Goal: Information Seeking & Learning: Learn about a topic

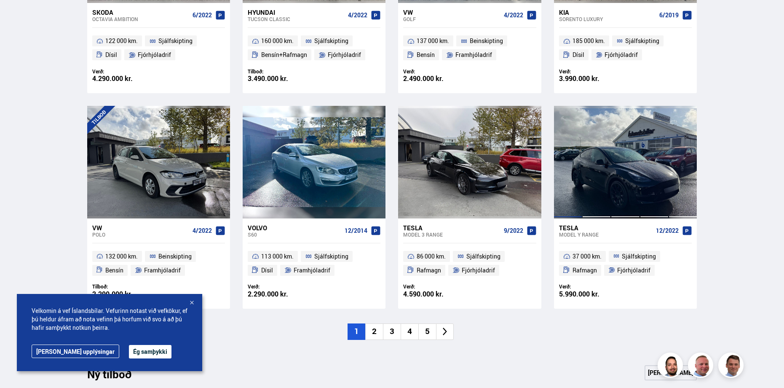
scroll to position [548, 0]
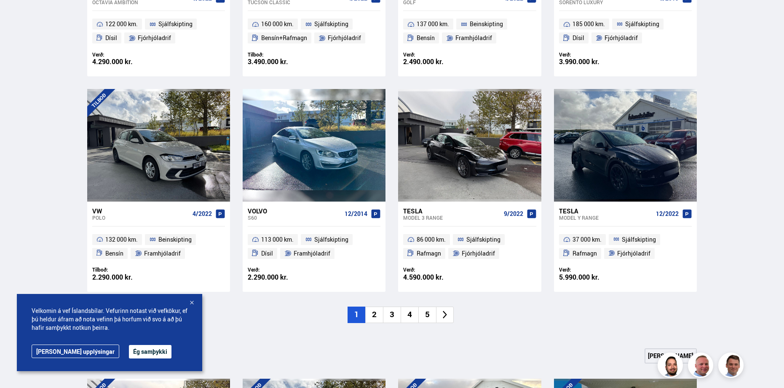
click at [375, 313] on li "2" at bounding box center [374, 314] width 18 height 16
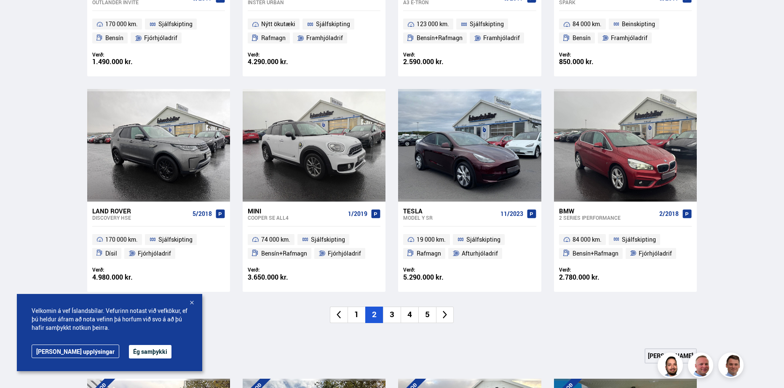
click at [359, 317] on li "1" at bounding box center [357, 314] width 18 height 16
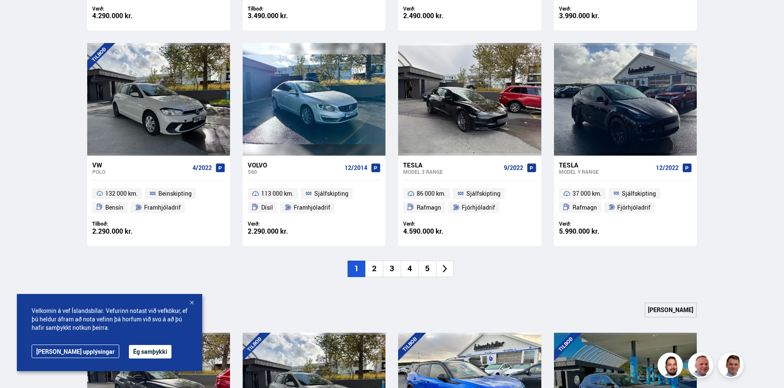
scroll to position [590, 0]
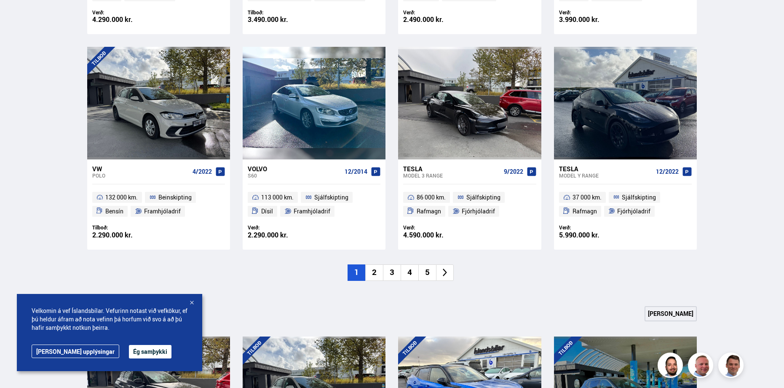
click at [372, 273] on li "2" at bounding box center [374, 272] width 18 height 16
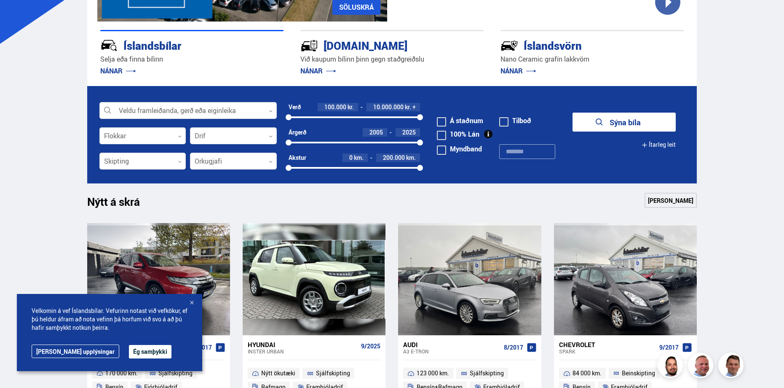
scroll to position [253, 0]
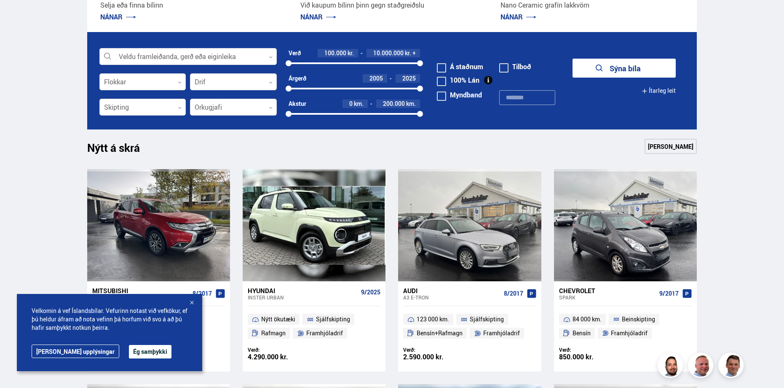
click at [129, 348] on button "Ég samþykki" at bounding box center [150, 351] width 43 height 13
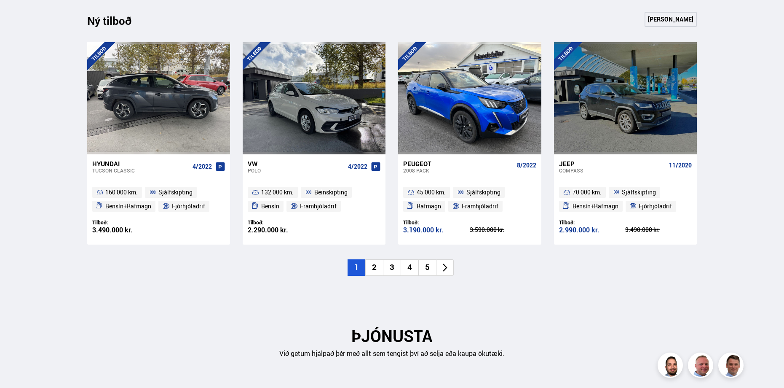
scroll to position [885, 0]
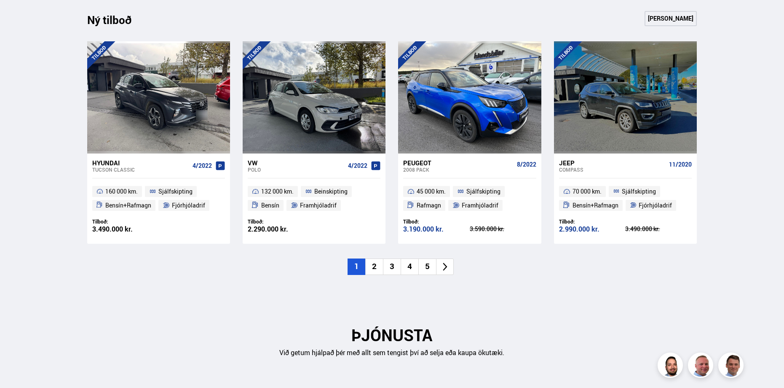
click at [373, 266] on li "2" at bounding box center [374, 266] width 18 height 16
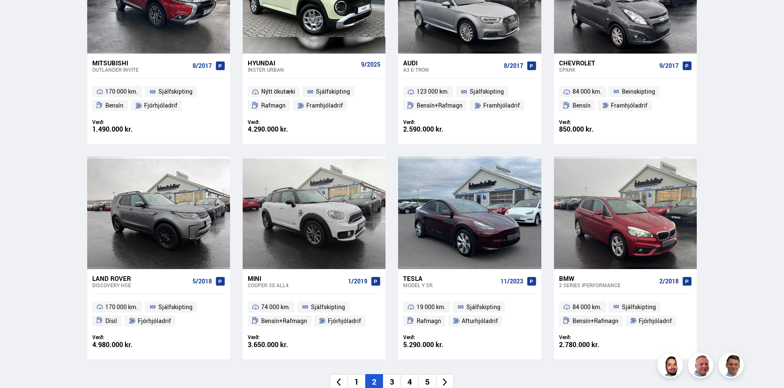
scroll to position [548, 0]
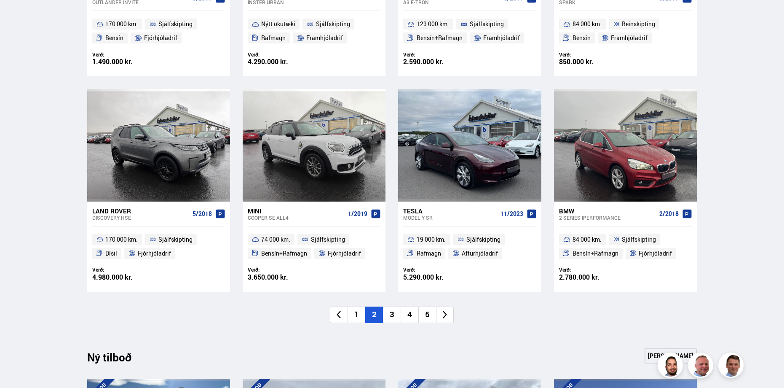
click at [390, 316] on li "3" at bounding box center [392, 314] width 18 height 16
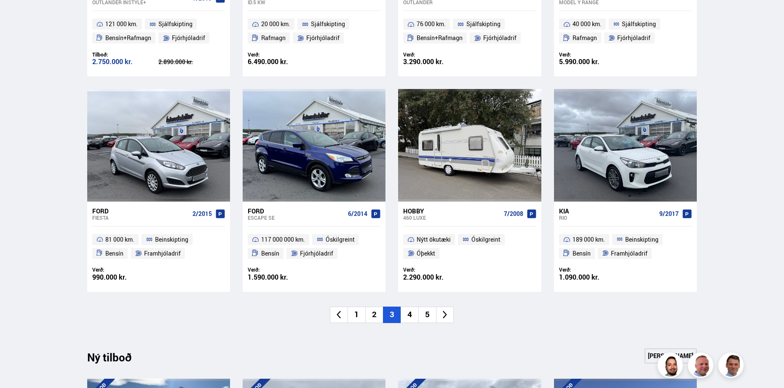
click at [408, 316] on li "4" at bounding box center [410, 314] width 18 height 16
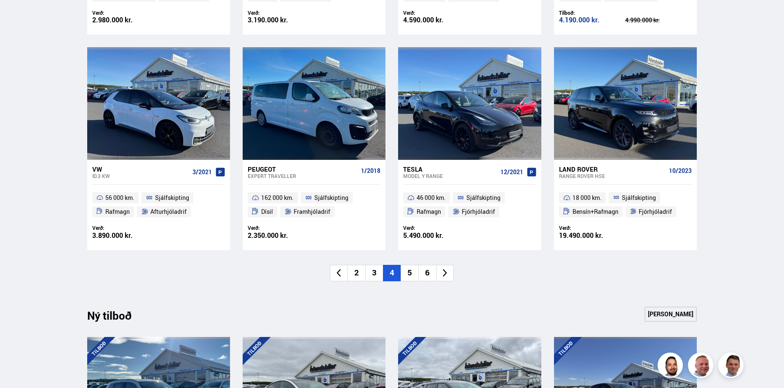
scroll to position [590, 0]
click at [416, 276] on li "5" at bounding box center [410, 272] width 18 height 16
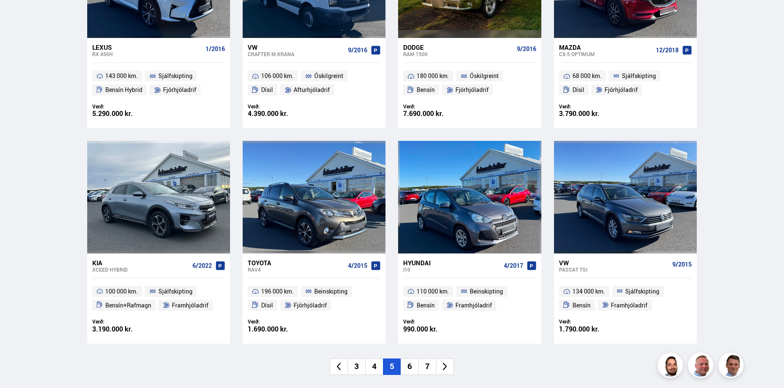
scroll to position [506, 0]
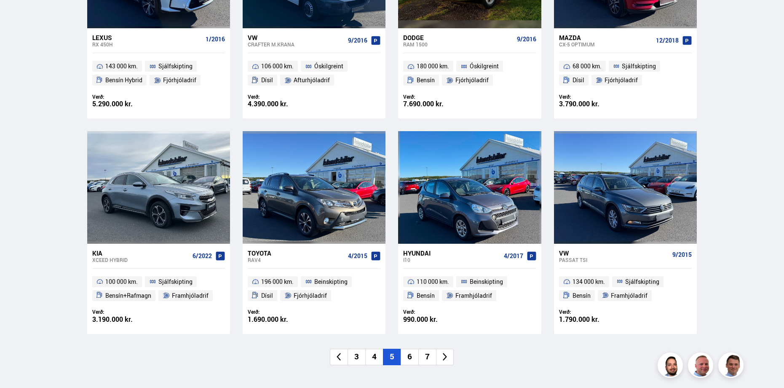
click at [413, 356] on li "6" at bounding box center [410, 356] width 18 height 16
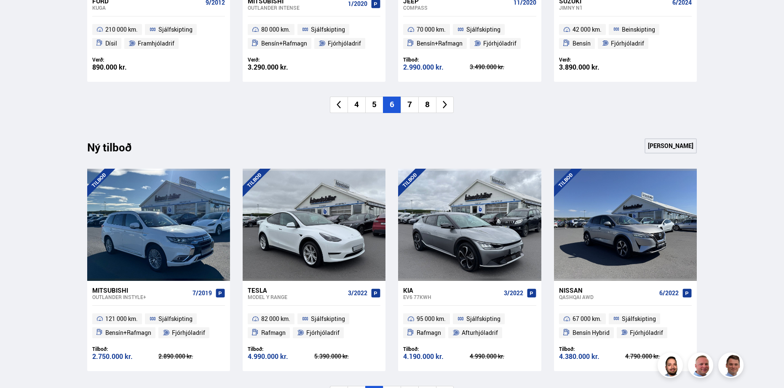
scroll to position [590, 0]
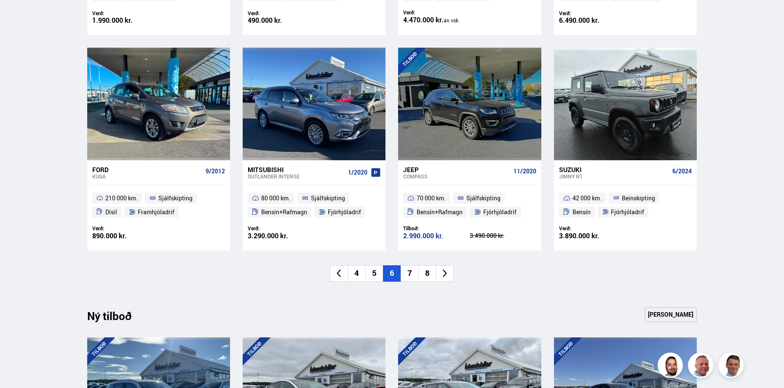
click at [412, 276] on li "7" at bounding box center [410, 273] width 18 height 16
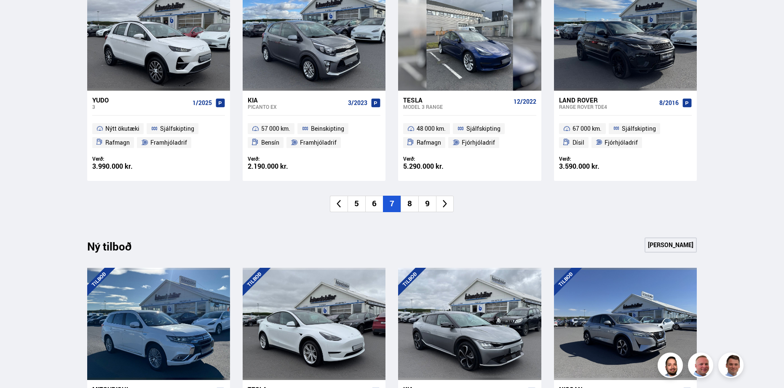
scroll to position [758, 0]
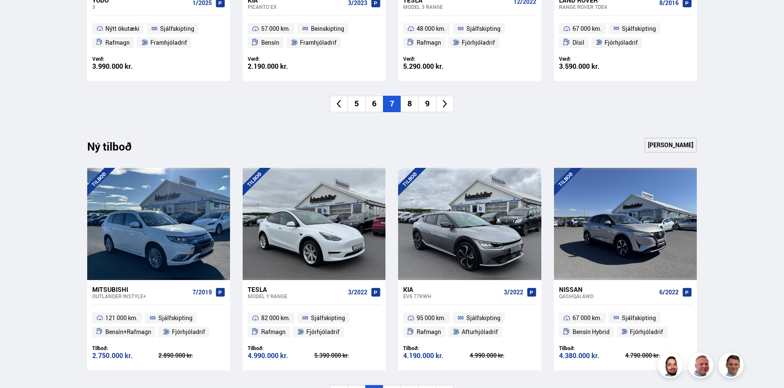
click at [413, 103] on li "8" at bounding box center [410, 104] width 18 height 16
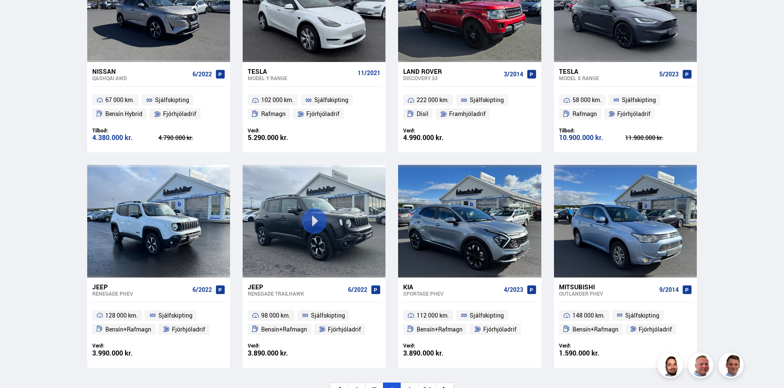
scroll to position [506, 0]
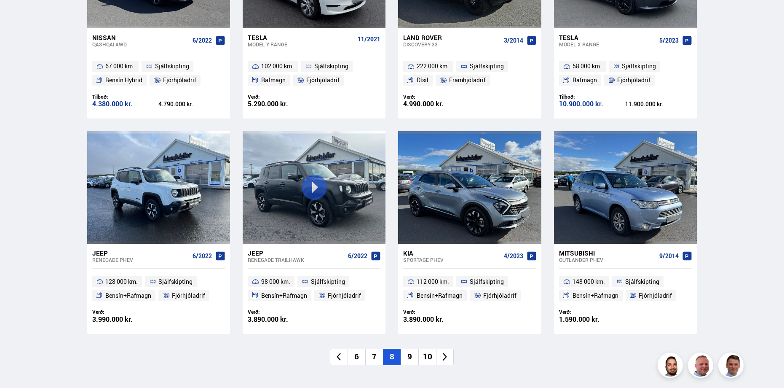
click at [410, 357] on li "9" at bounding box center [410, 356] width 18 height 16
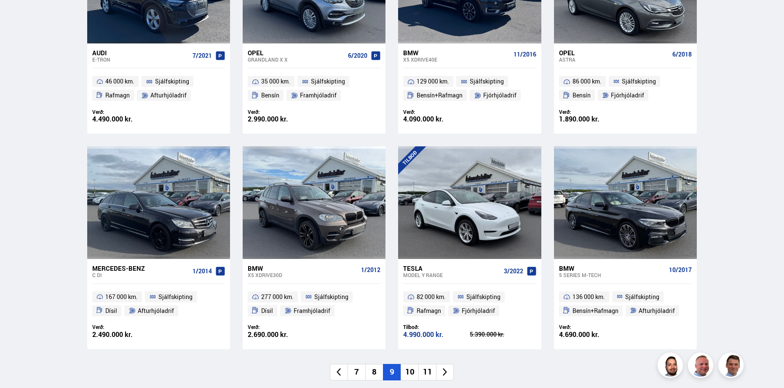
scroll to position [548, 0]
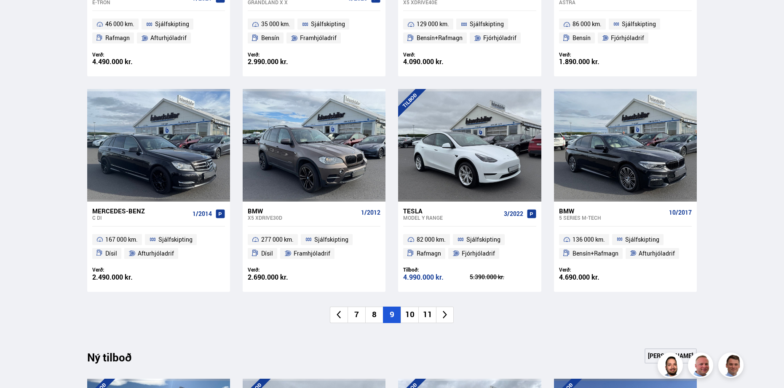
click at [405, 319] on li "10" at bounding box center [410, 314] width 18 height 16
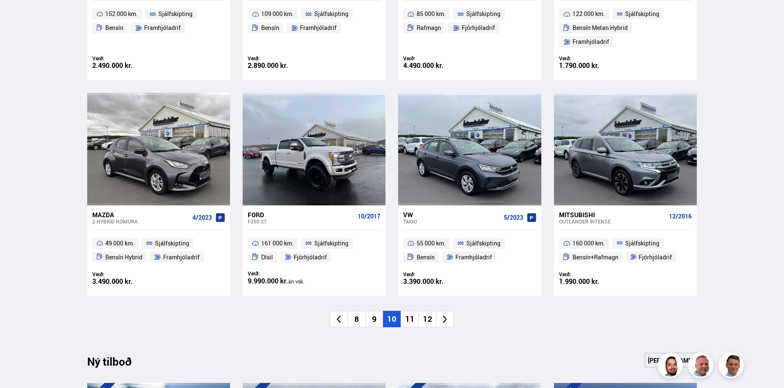
scroll to position [632, 0]
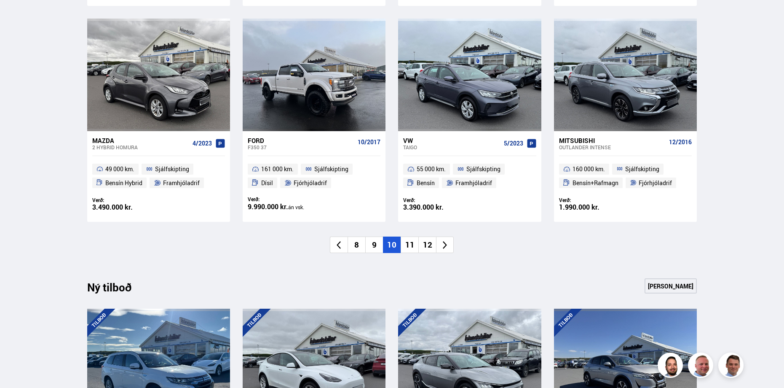
click at [411, 236] on li "11" at bounding box center [410, 244] width 18 height 16
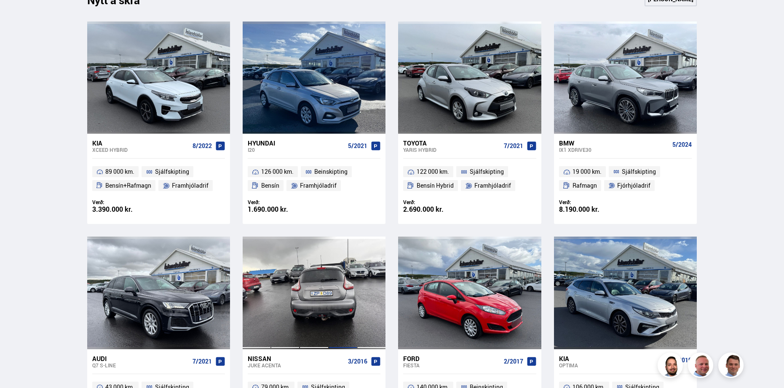
scroll to position [548, 0]
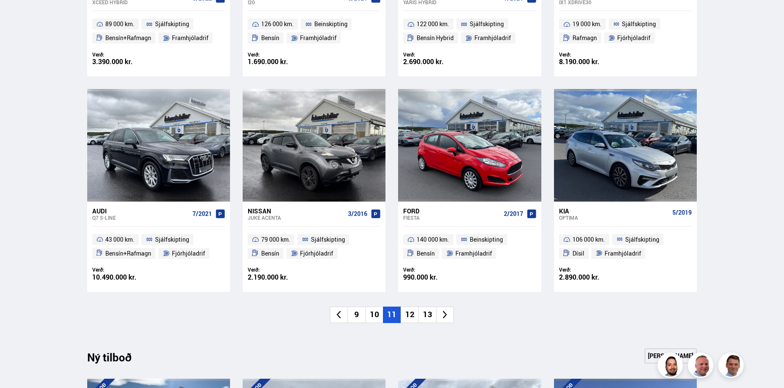
click at [408, 317] on li "12" at bounding box center [410, 314] width 18 height 16
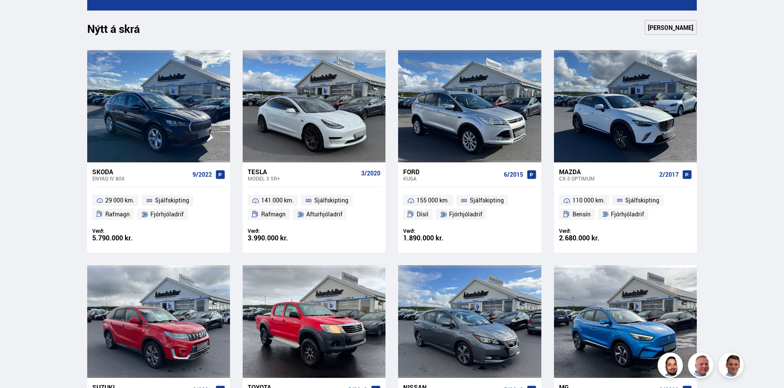
scroll to position [590, 0]
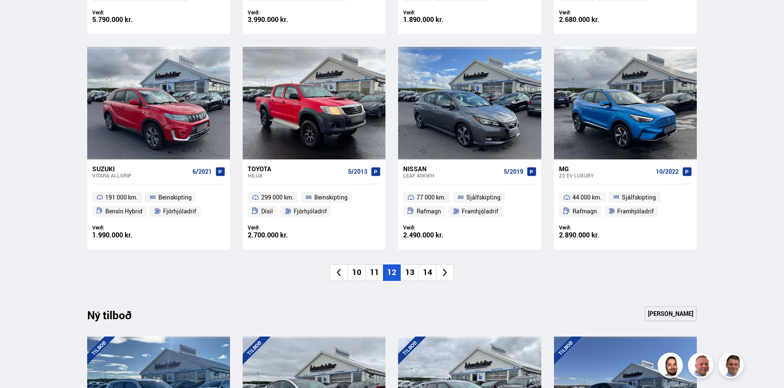
click at [411, 270] on li "13" at bounding box center [410, 272] width 18 height 16
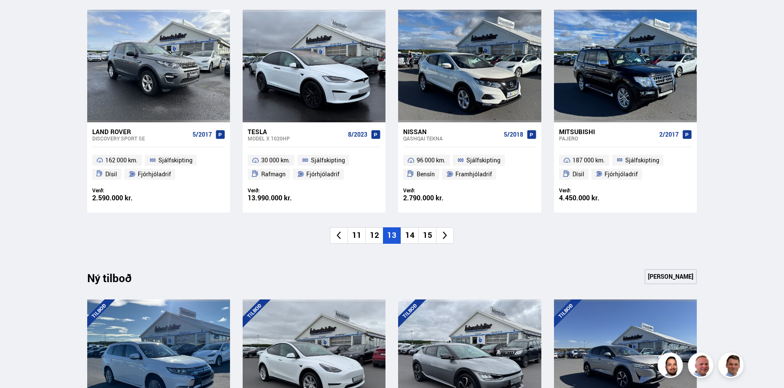
scroll to position [632, 0]
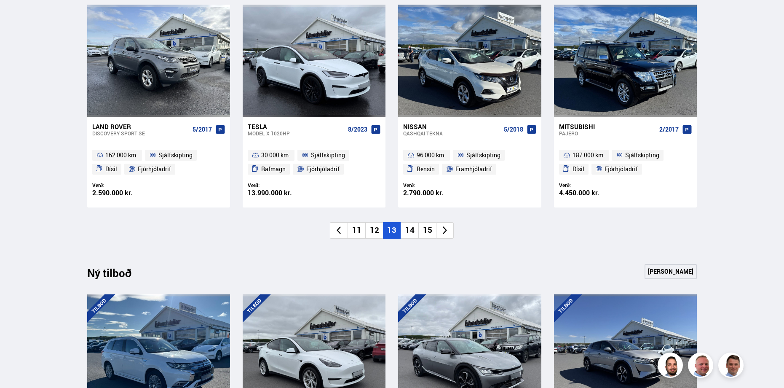
click at [409, 228] on li "14" at bounding box center [410, 230] width 18 height 16
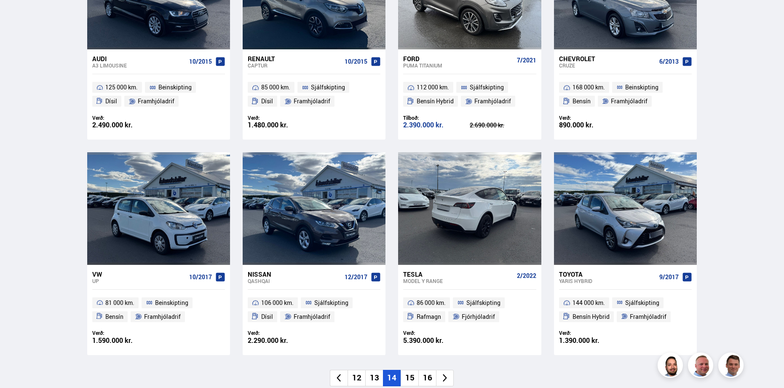
scroll to position [590, 0]
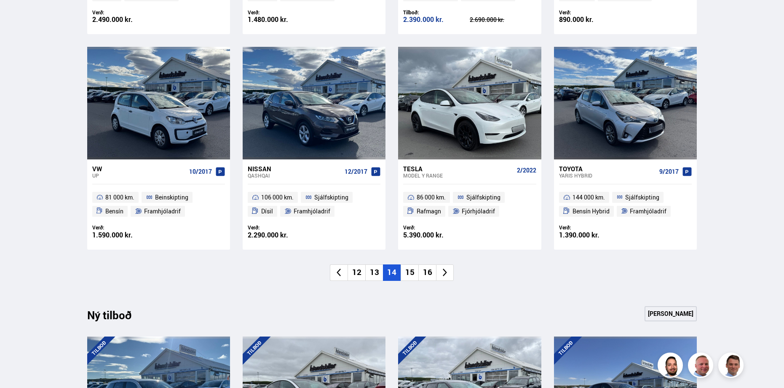
click at [413, 275] on li "15" at bounding box center [410, 272] width 18 height 16
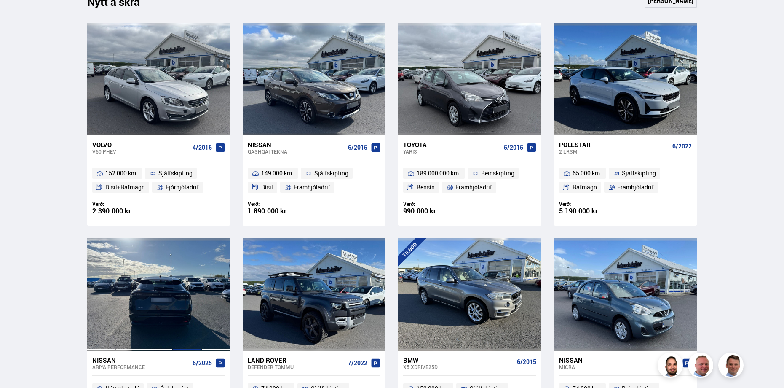
scroll to position [506, 0]
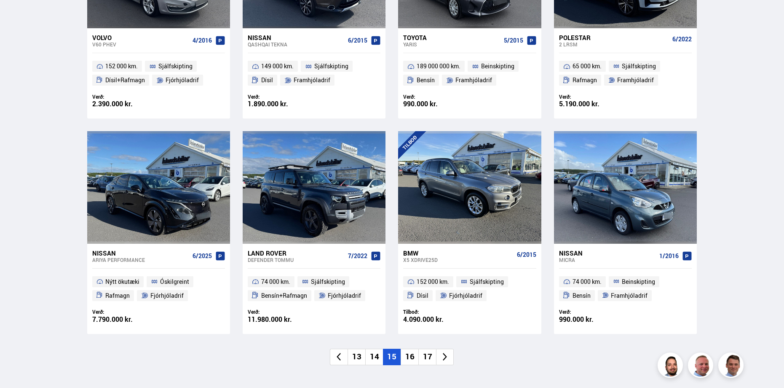
click at [409, 353] on li "16" at bounding box center [410, 356] width 18 height 16
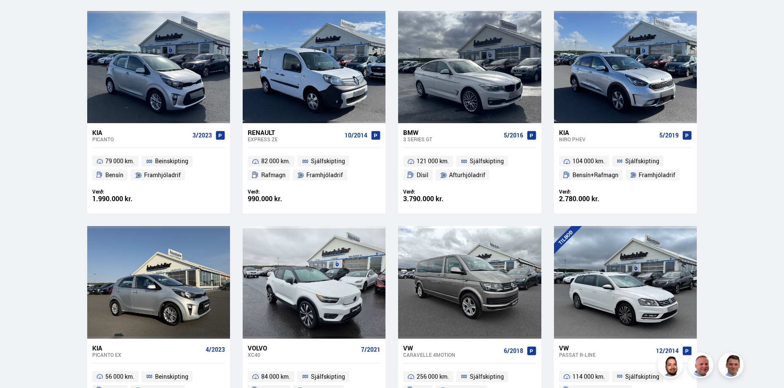
scroll to position [590, 0]
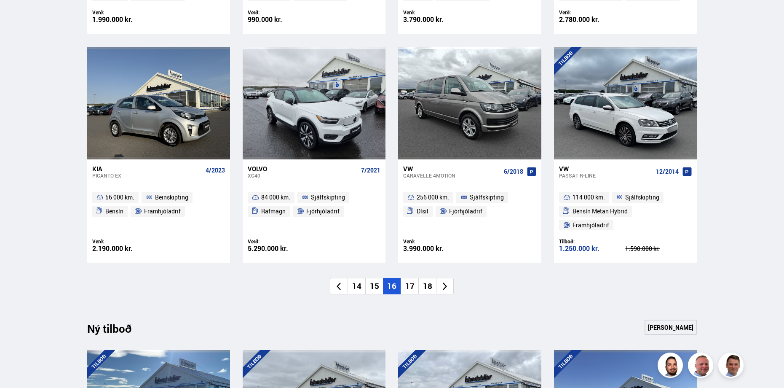
click at [412, 278] on li "17" at bounding box center [410, 286] width 18 height 16
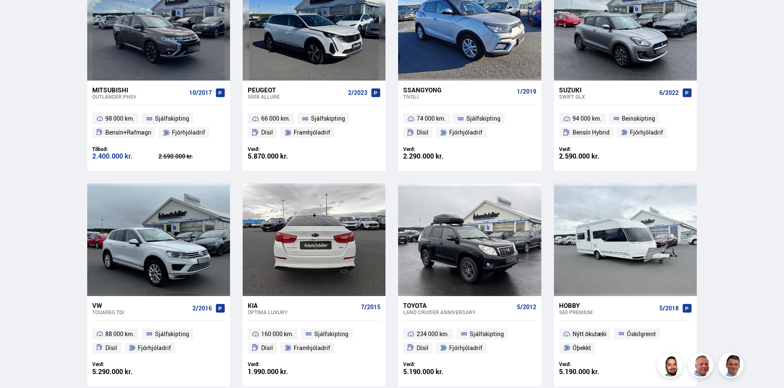
scroll to position [674, 0]
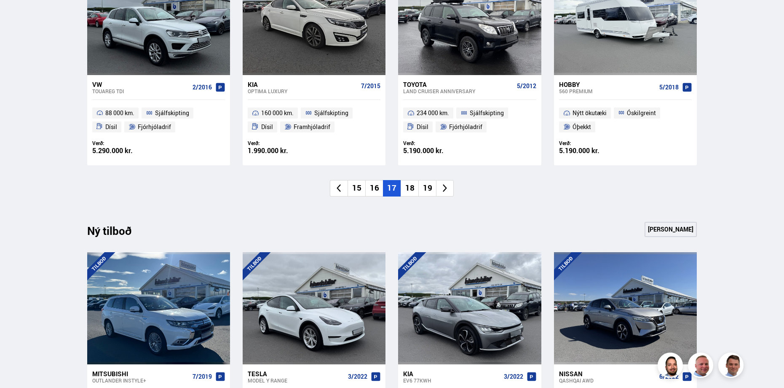
click at [412, 190] on li "18" at bounding box center [410, 188] width 18 height 16
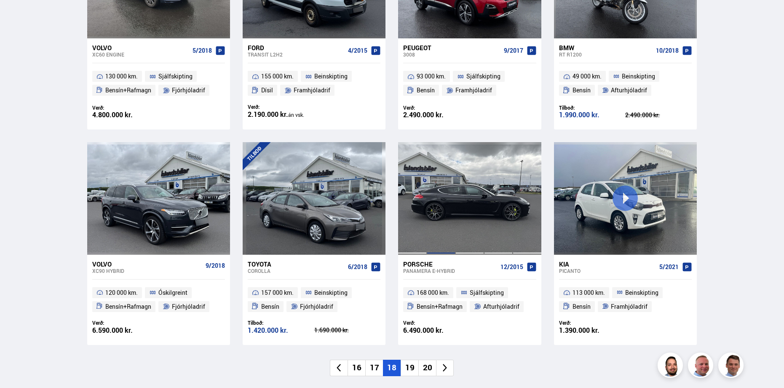
scroll to position [506, 0]
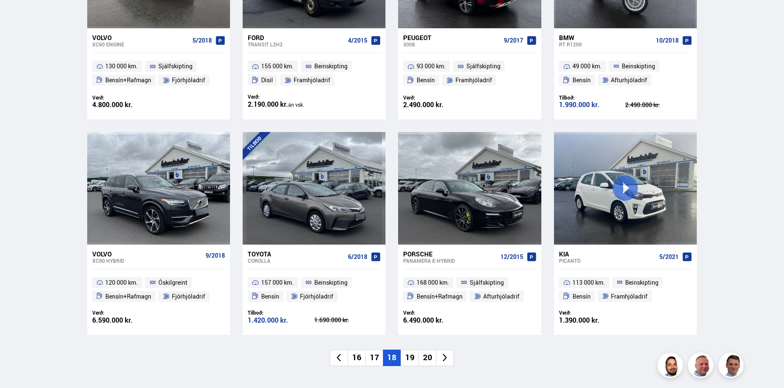
click at [411, 363] on li "19" at bounding box center [410, 357] width 18 height 16
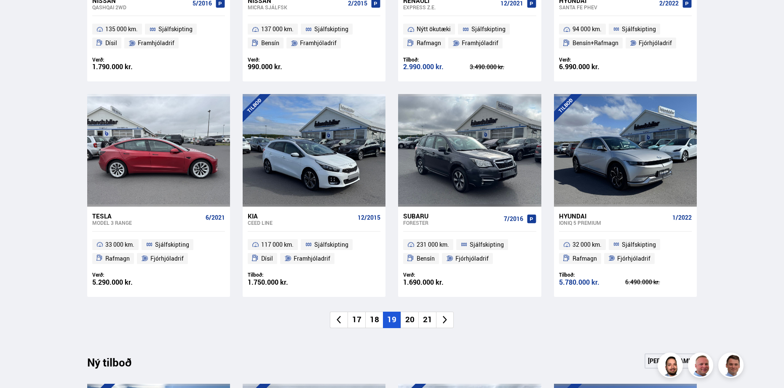
scroll to position [674, 0]
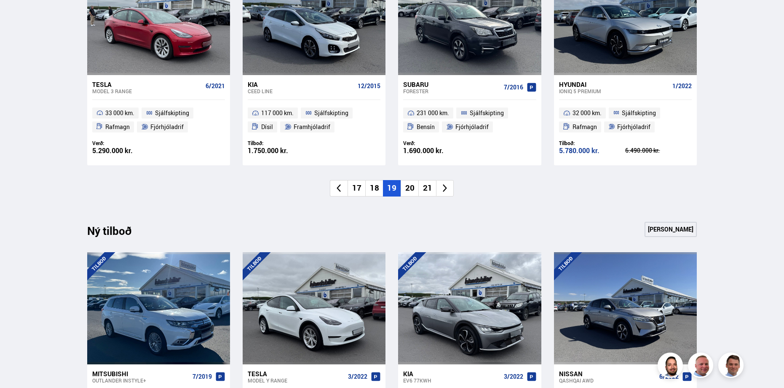
click at [412, 187] on li "20" at bounding box center [410, 188] width 18 height 16
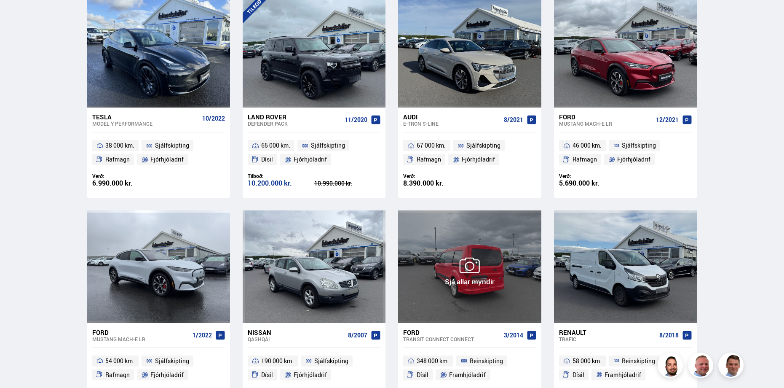
scroll to position [548, 0]
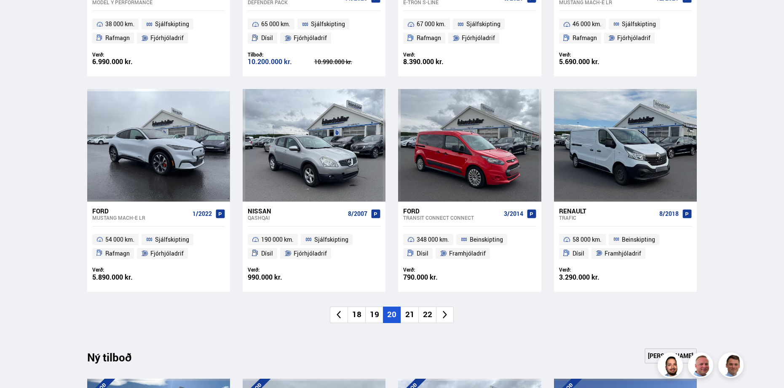
click at [412, 314] on li "21" at bounding box center [410, 314] width 18 height 16
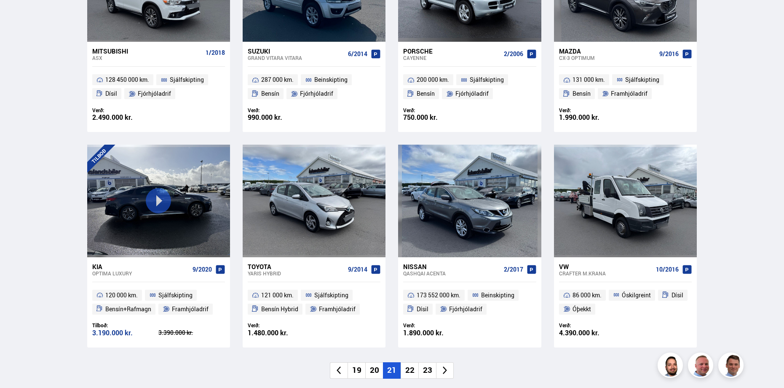
scroll to position [632, 0]
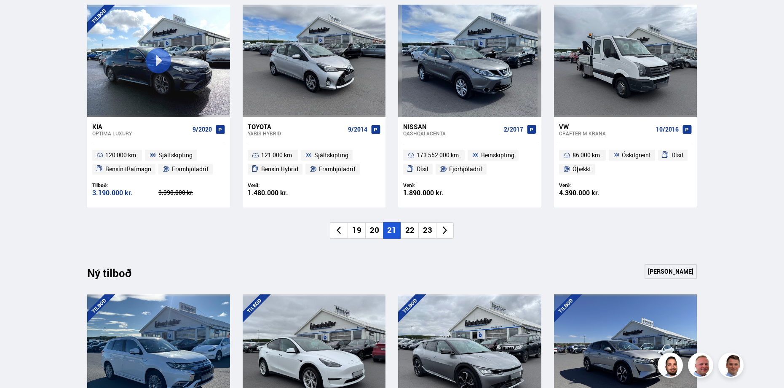
click at [408, 228] on li "22" at bounding box center [410, 230] width 18 height 16
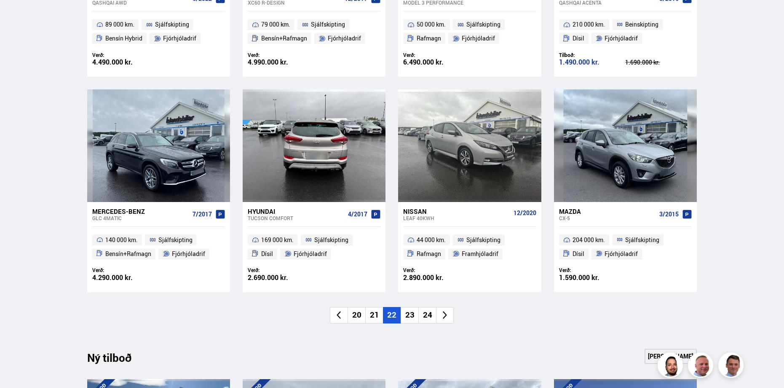
scroll to position [548, 0]
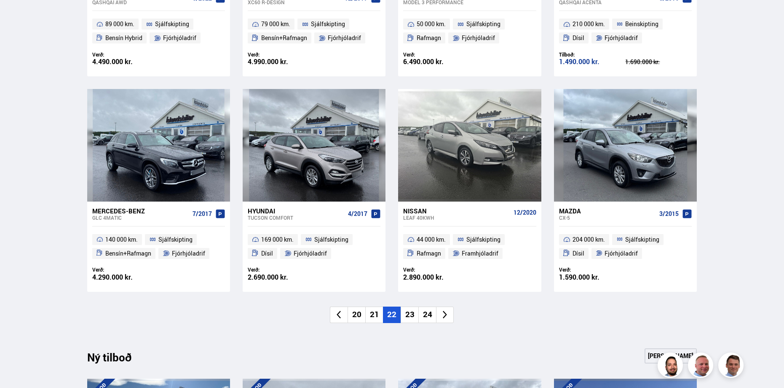
click at [412, 315] on li "23" at bounding box center [410, 314] width 18 height 16
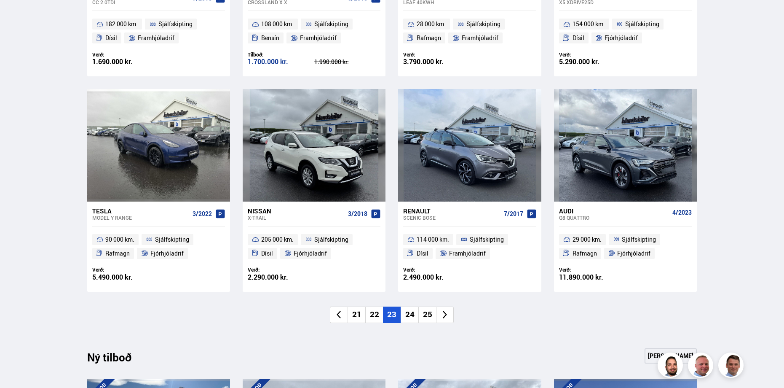
click at [409, 320] on li "24" at bounding box center [410, 314] width 18 height 16
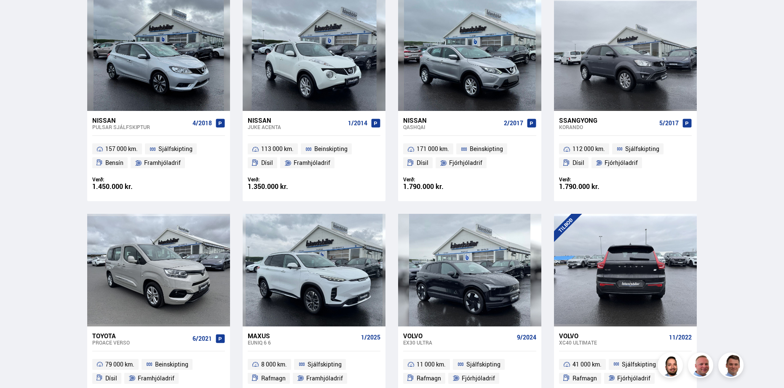
scroll to position [632, 0]
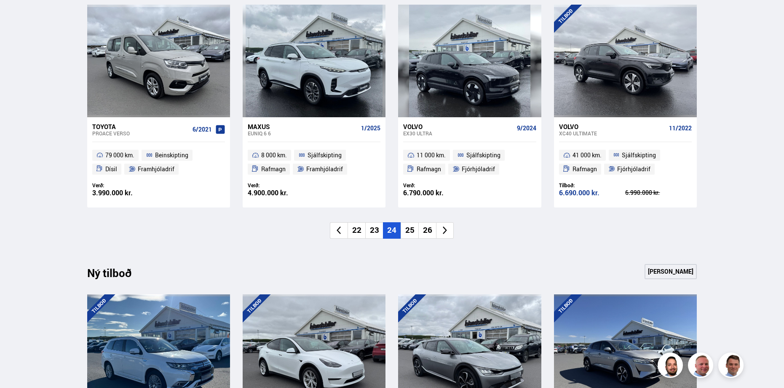
click at [410, 229] on li "25" at bounding box center [410, 230] width 18 height 16
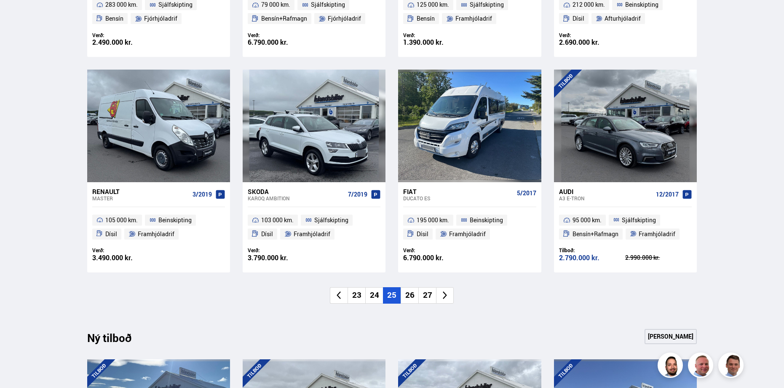
scroll to position [590, 0]
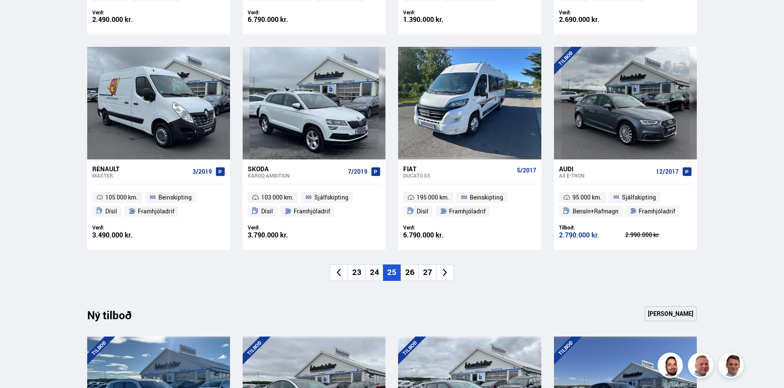
click at [413, 274] on li "26" at bounding box center [410, 272] width 18 height 16
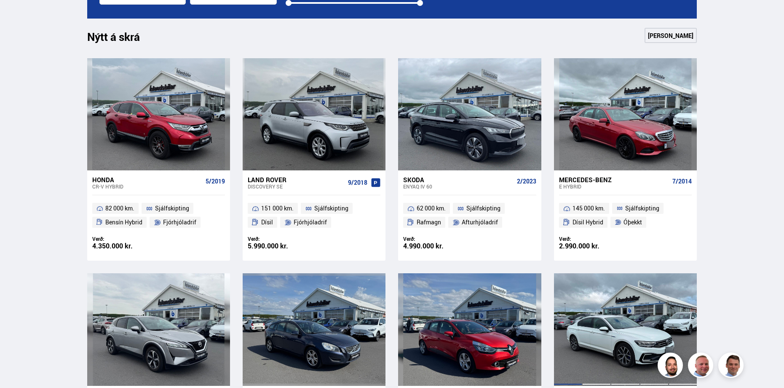
scroll to position [548, 0]
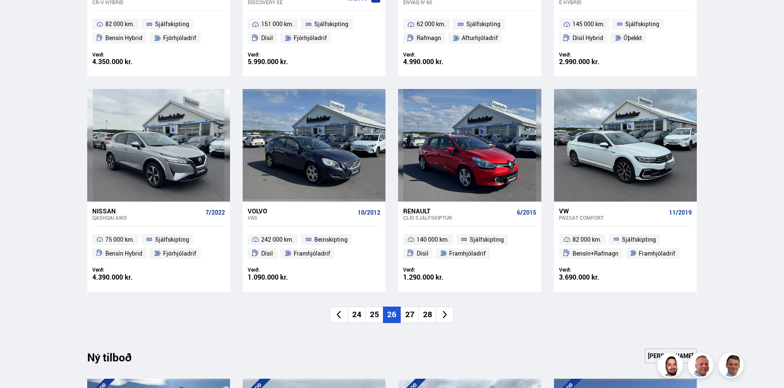
click at [416, 312] on li "27" at bounding box center [410, 314] width 18 height 16
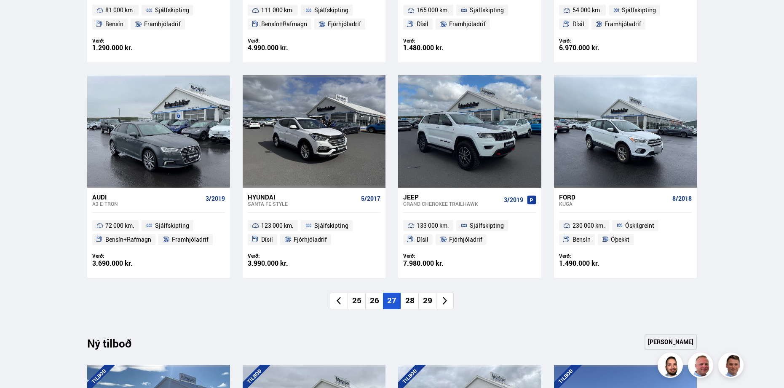
scroll to position [590, 0]
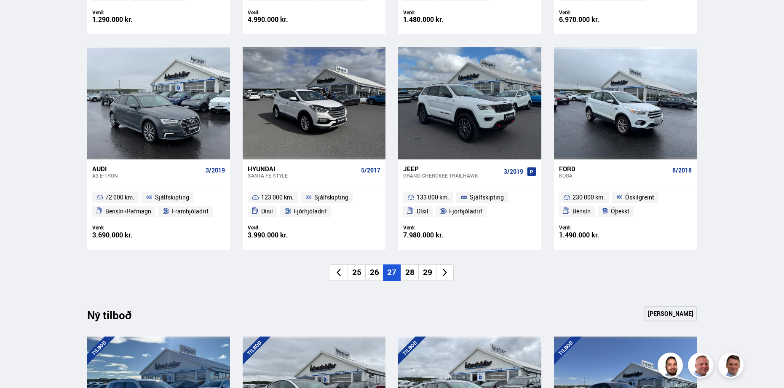
click at [414, 270] on li "28" at bounding box center [410, 272] width 18 height 16
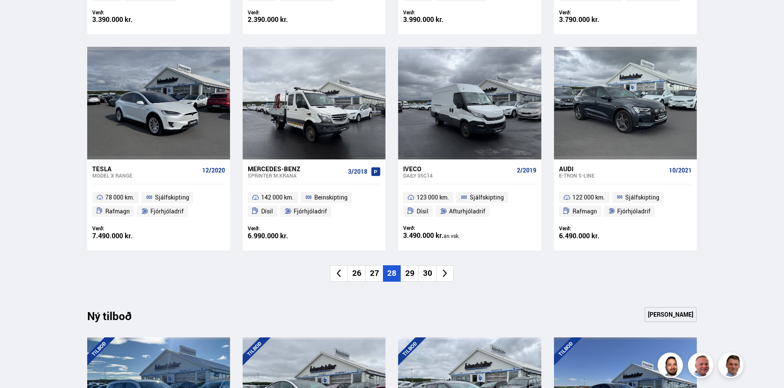
click at [411, 273] on li "29" at bounding box center [410, 273] width 18 height 16
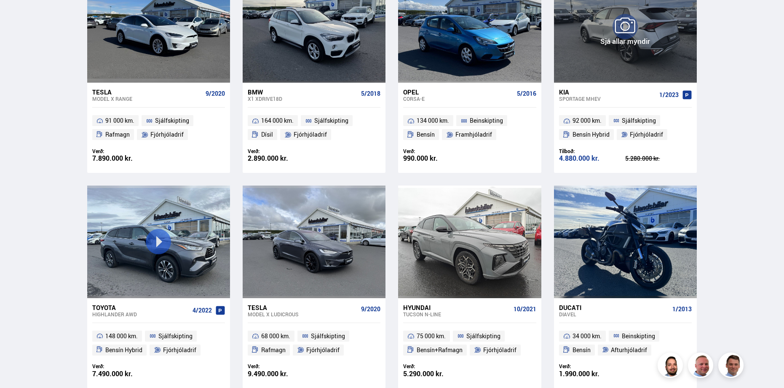
scroll to position [716, 0]
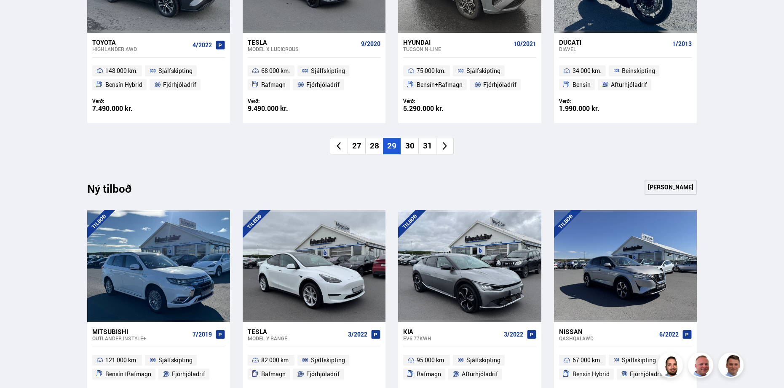
click at [406, 146] on li "30" at bounding box center [410, 146] width 18 height 16
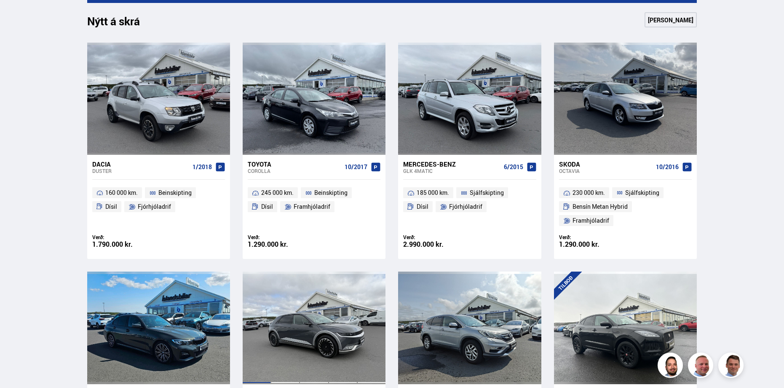
scroll to position [632, 0]
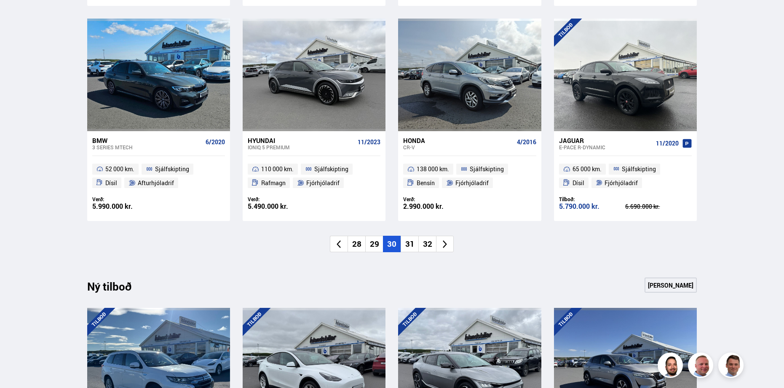
click at [409, 235] on li "31" at bounding box center [410, 243] width 18 height 16
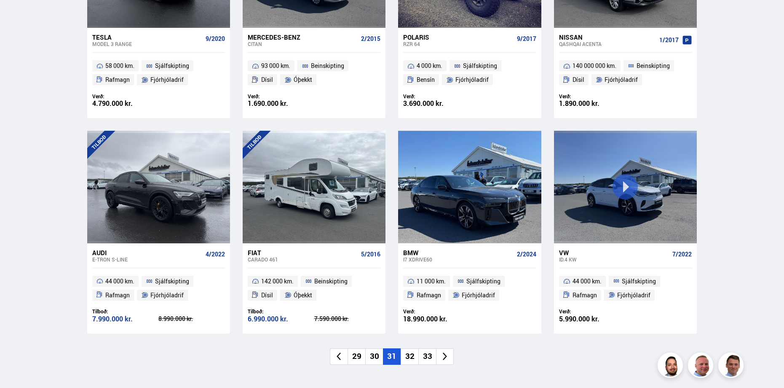
scroll to position [674, 0]
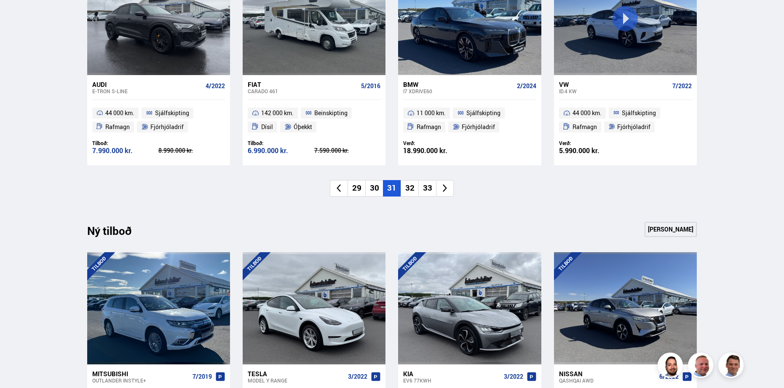
click at [406, 183] on li "32" at bounding box center [410, 188] width 18 height 16
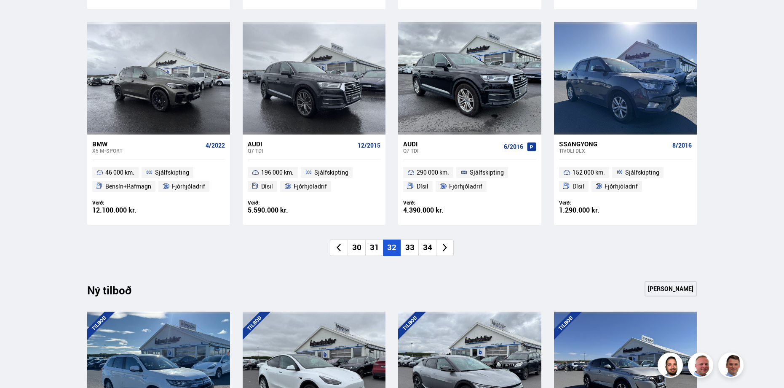
scroll to position [632, 0]
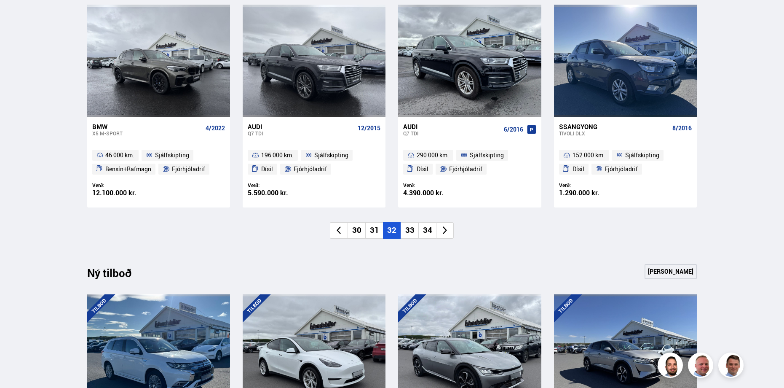
click at [414, 229] on li "33" at bounding box center [410, 230] width 18 height 16
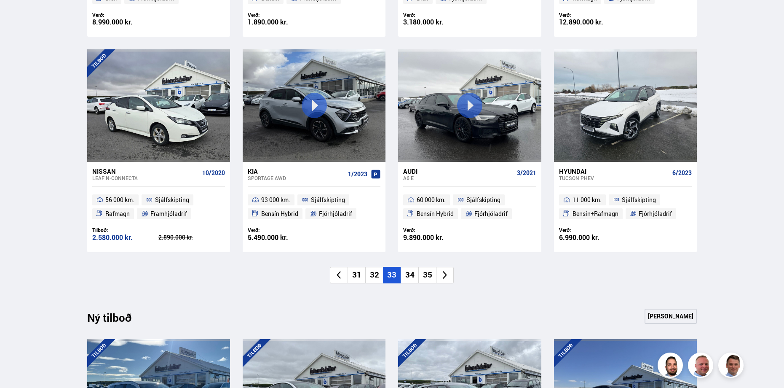
scroll to position [590, 0]
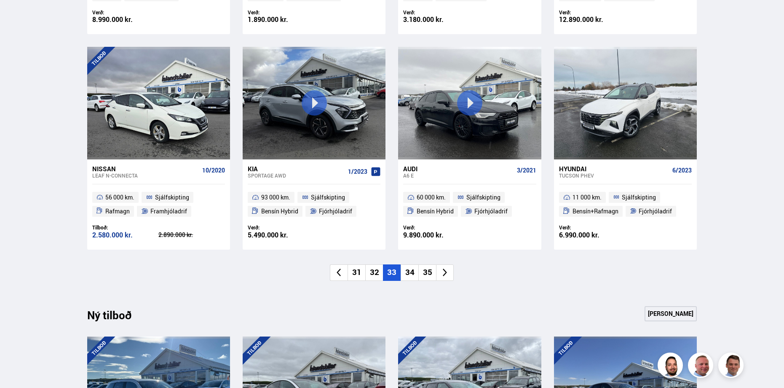
click at [444, 275] on icon at bounding box center [445, 273] width 10 height 10
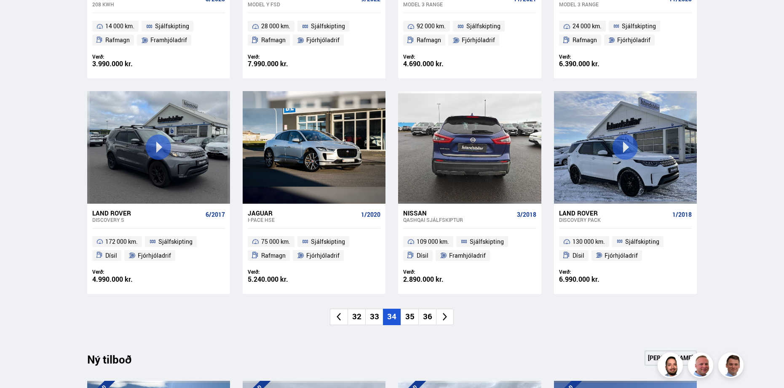
scroll to position [548, 0]
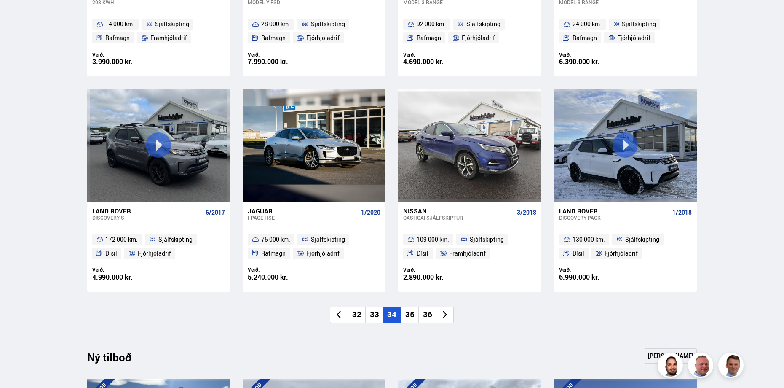
click at [446, 315] on icon at bounding box center [445, 315] width 10 height 10
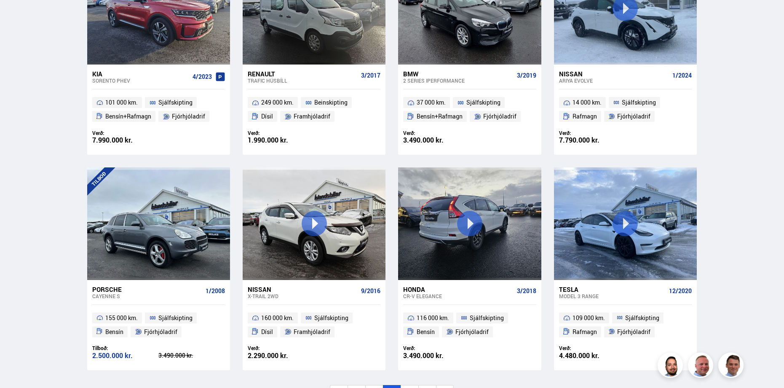
scroll to position [590, 0]
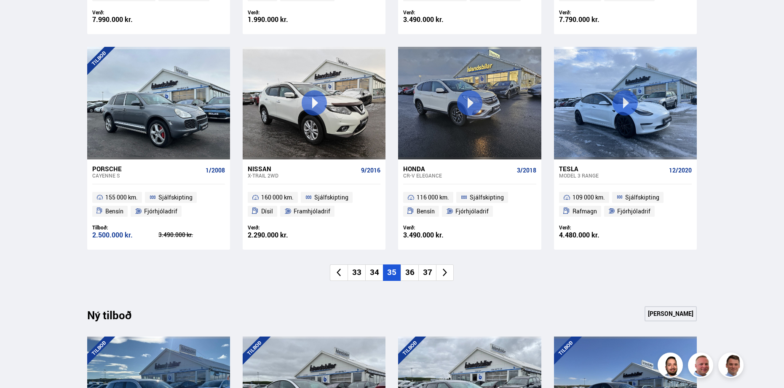
click at [443, 274] on icon at bounding box center [445, 273] width 10 height 10
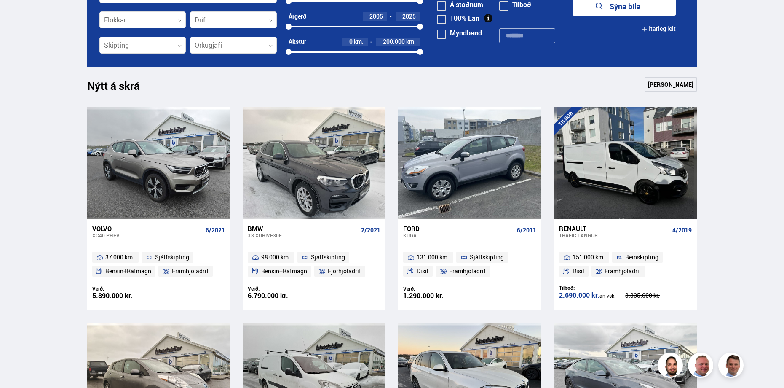
scroll to position [506, 0]
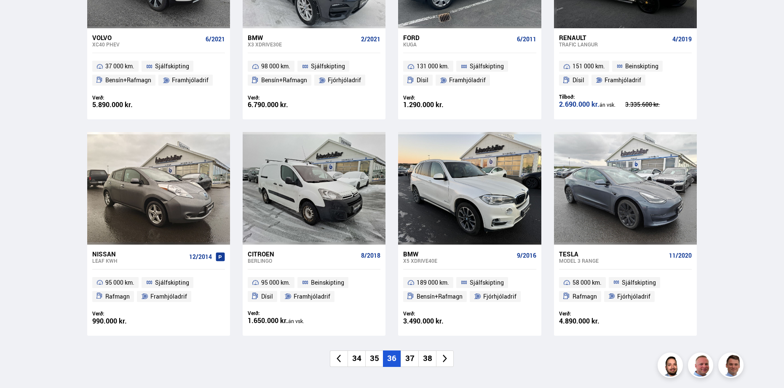
click at [449, 360] on icon at bounding box center [445, 358] width 10 height 10
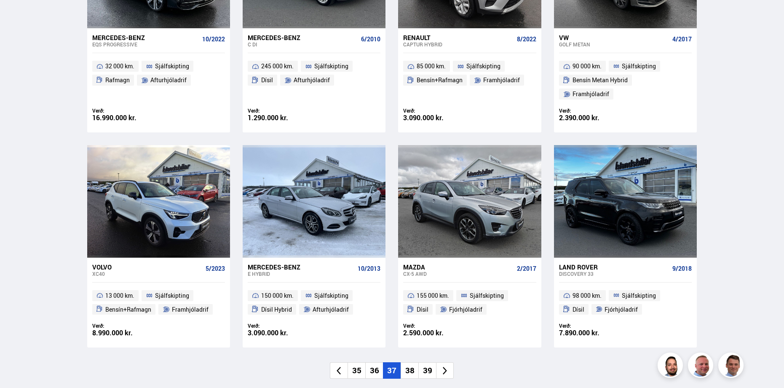
click at [445, 366] on icon at bounding box center [445, 371] width 10 height 10
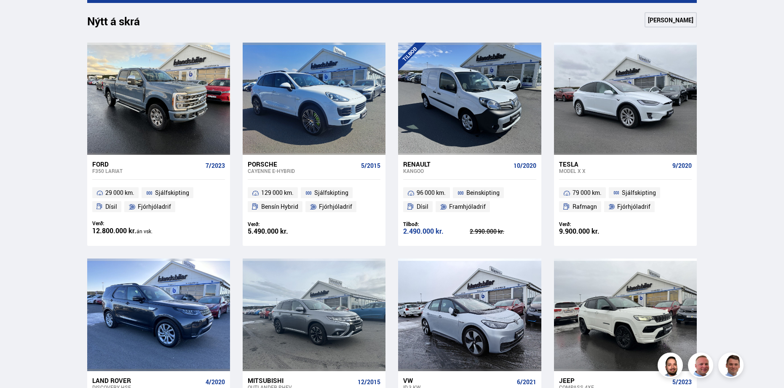
scroll to position [590, 0]
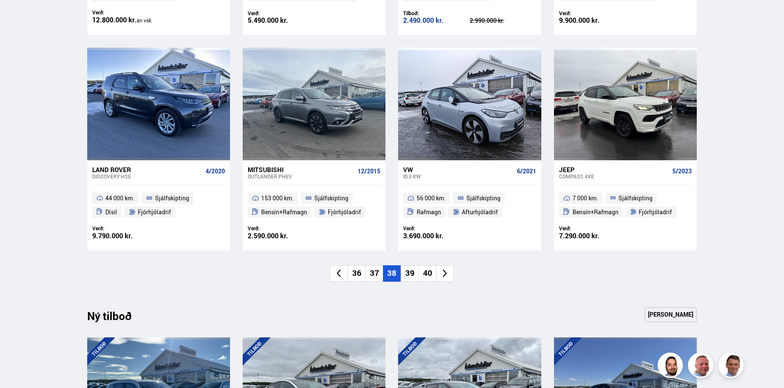
click at [444, 273] on icon at bounding box center [445, 273] width 10 height 10
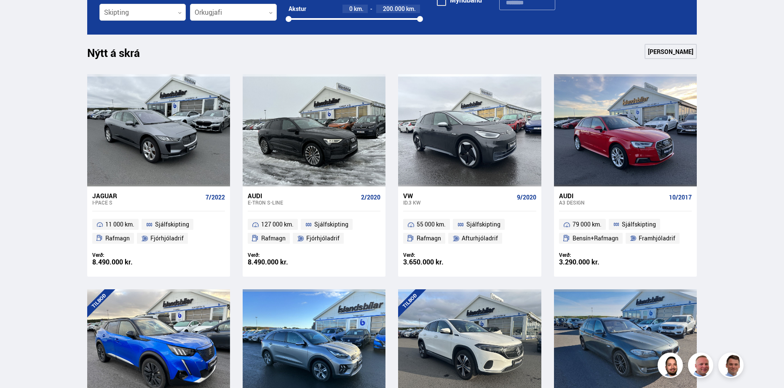
scroll to position [548, 0]
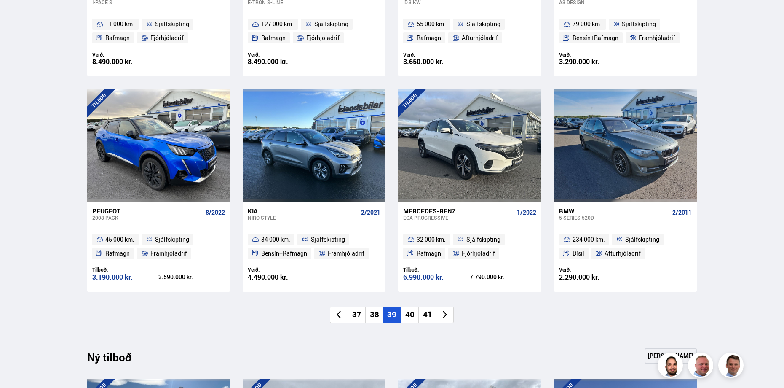
click at [445, 318] on icon at bounding box center [445, 315] width 10 height 10
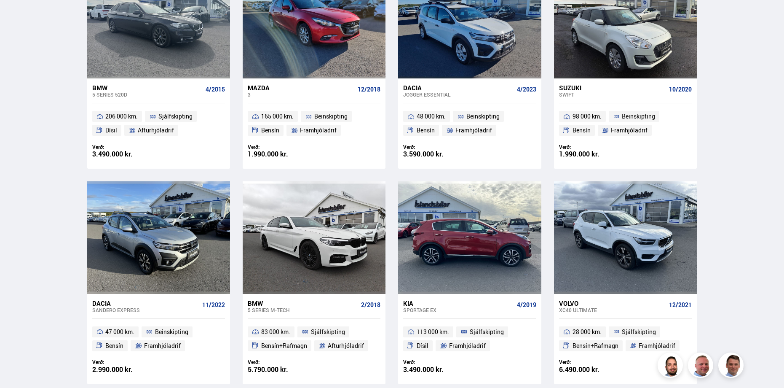
scroll to position [632, 0]
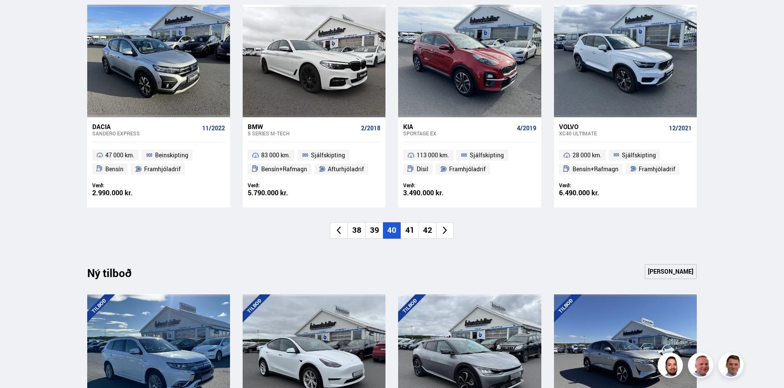
click at [446, 232] on icon at bounding box center [445, 230] width 10 height 10
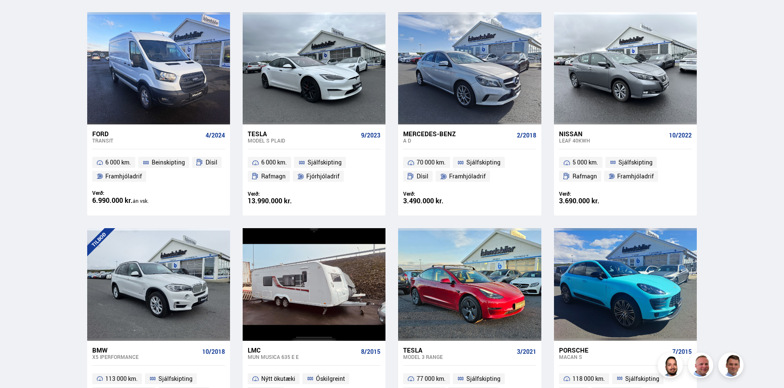
scroll to position [674, 0]
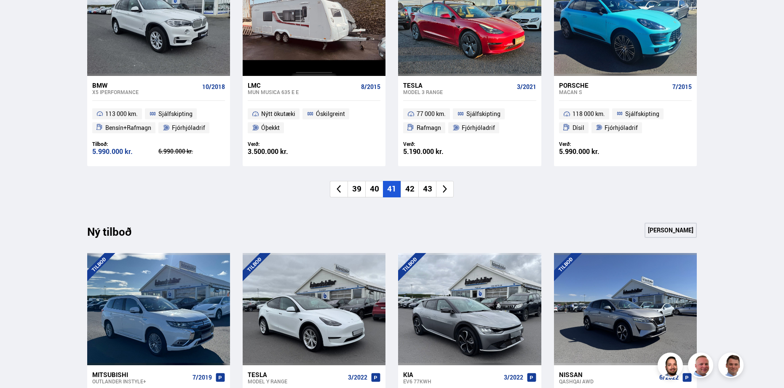
click at [445, 186] on icon at bounding box center [445, 189] width 10 height 10
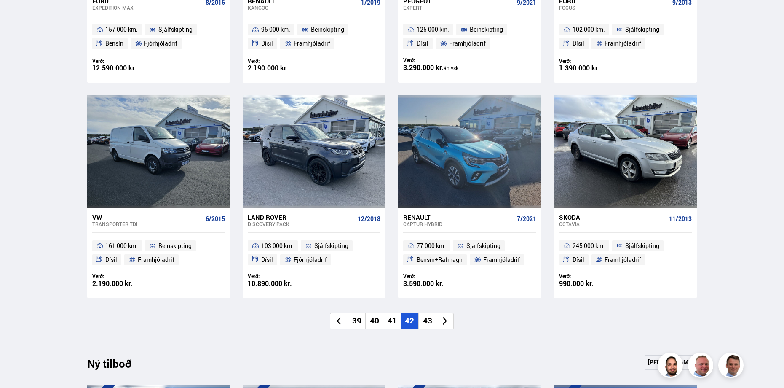
scroll to position [548, 0]
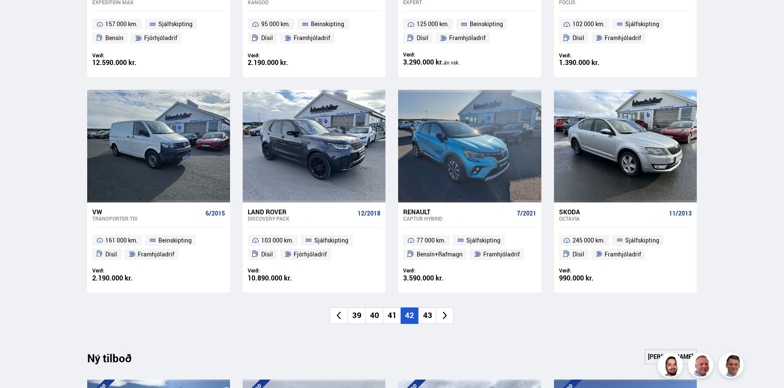
click at [448, 316] on icon at bounding box center [445, 315] width 10 height 10
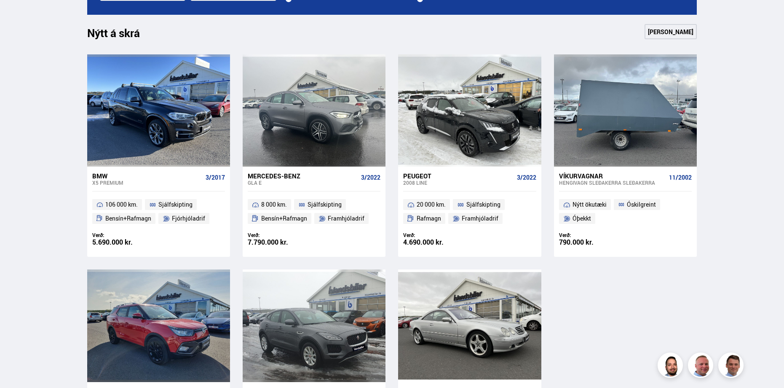
scroll to position [337, 0]
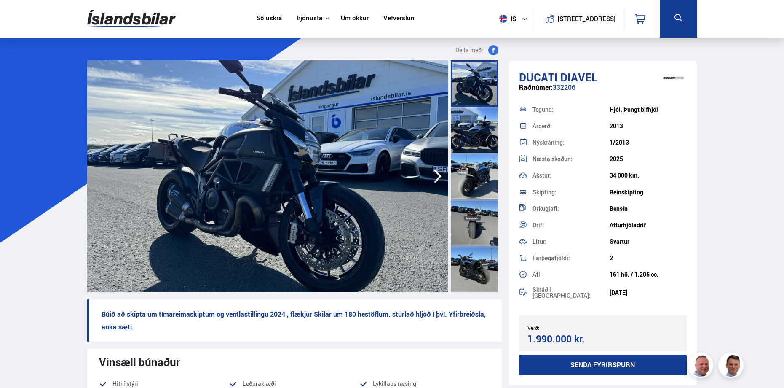
click at [328, 139] on img at bounding box center [267, 176] width 361 height 232
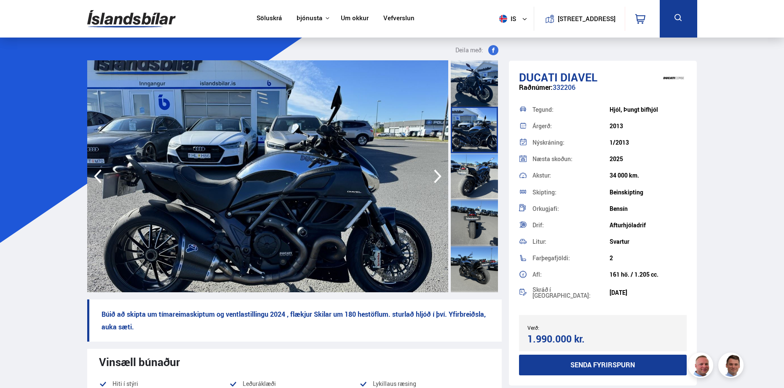
click at [388, 174] on img at bounding box center [267, 176] width 361 height 232
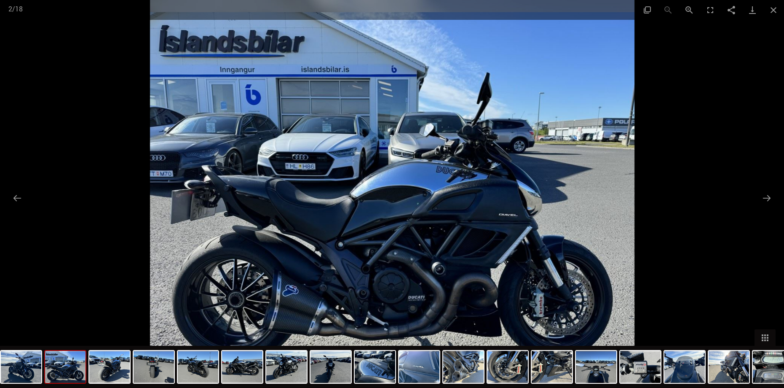
scroll to position [42, 0]
click at [768, 199] on button "Next slide" at bounding box center [767, 198] width 18 height 16
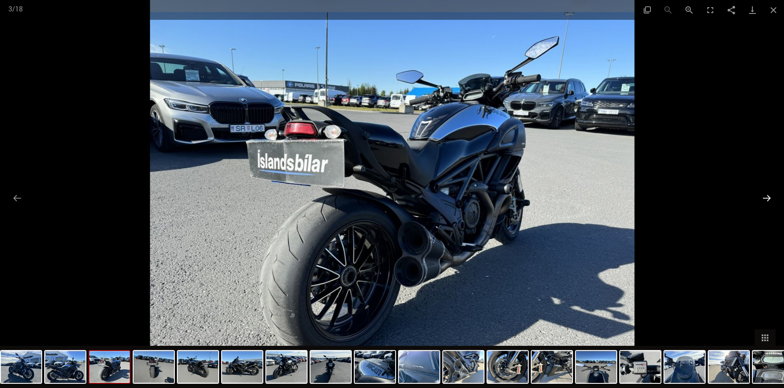
click at [768, 199] on button "Next slide" at bounding box center [767, 198] width 18 height 16
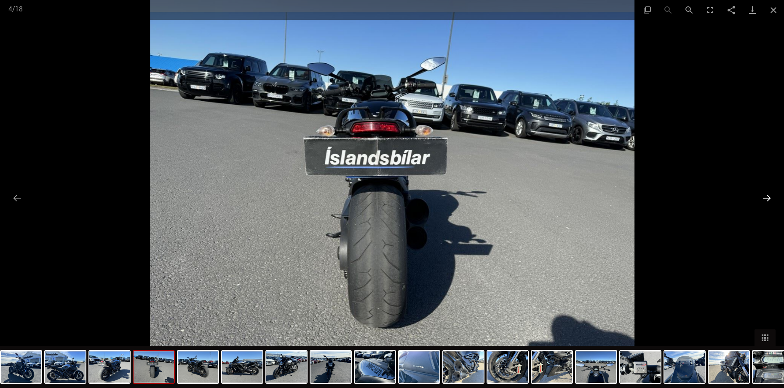
click at [768, 199] on button "Next slide" at bounding box center [767, 198] width 18 height 16
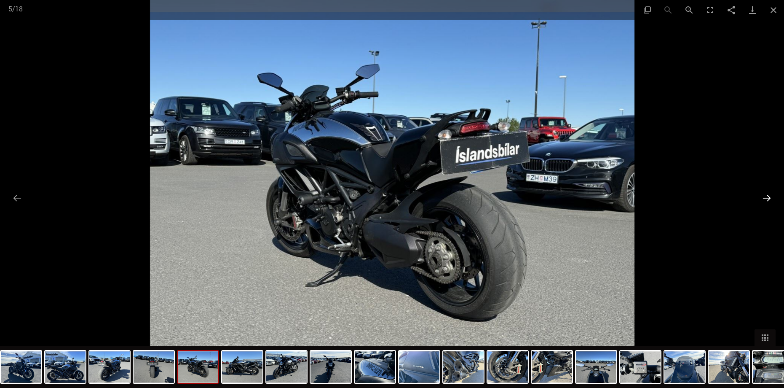
click at [768, 199] on button "Next slide" at bounding box center [767, 198] width 18 height 16
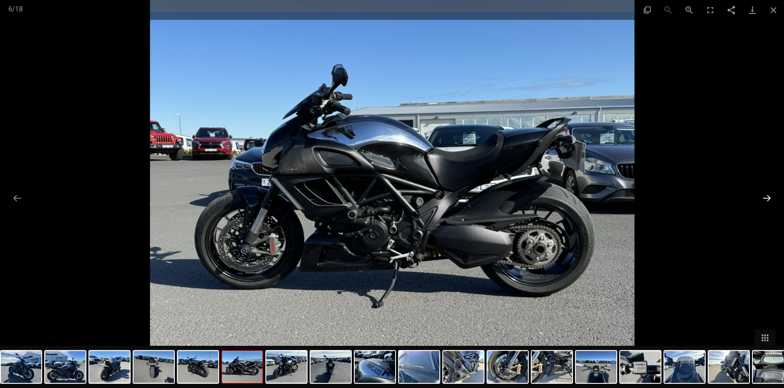
click at [768, 199] on button "Next slide" at bounding box center [767, 198] width 18 height 16
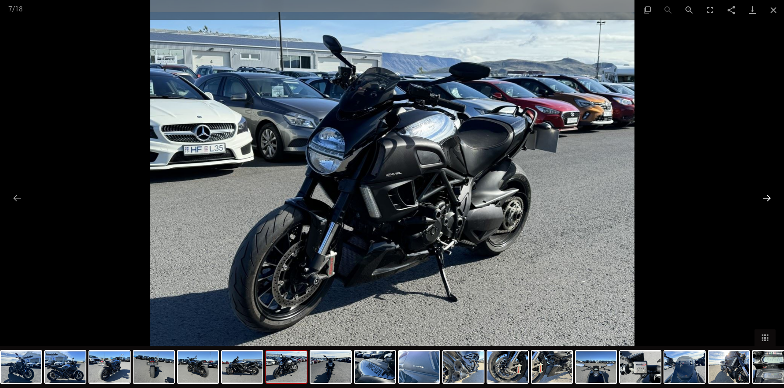
click at [768, 199] on button "Next slide" at bounding box center [767, 198] width 18 height 16
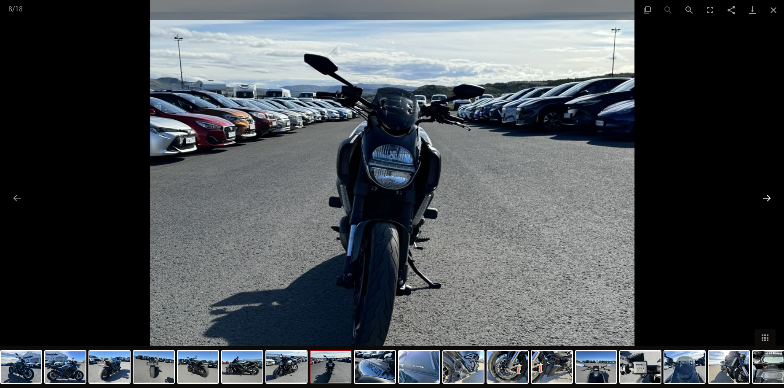
click at [768, 199] on button "Next slide" at bounding box center [767, 198] width 18 height 16
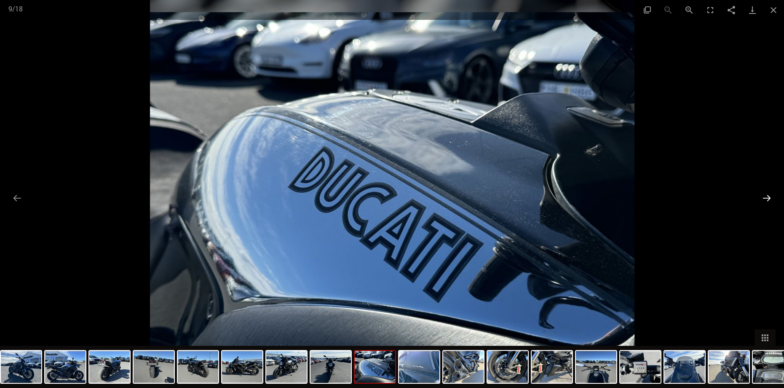
click at [768, 199] on button "Next slide" at bounding box center [767, 198] width 18 height 16
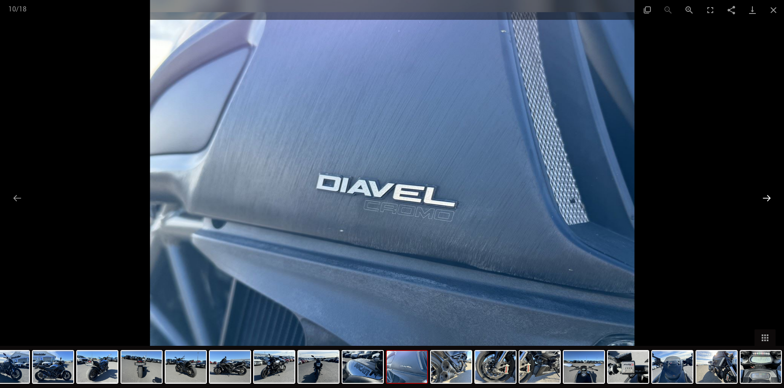
click at [768, 199] on button "Next slide" at bounding box center [767, 198] width 18 height 16
